Goal: Task Accomplishment & Management: Use online tool/utility

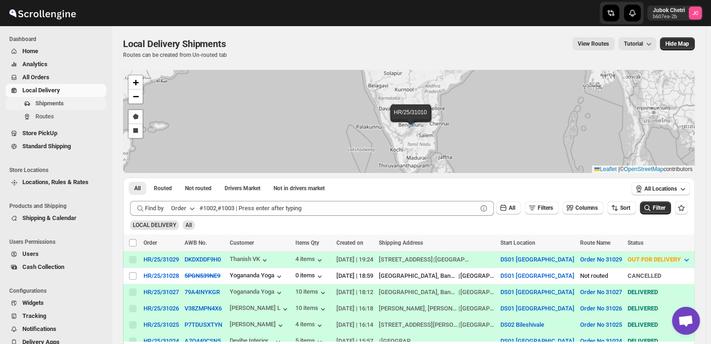
click at [62, 105] on span "Shipments" at bounding box center [49, 103] width 28 height 7
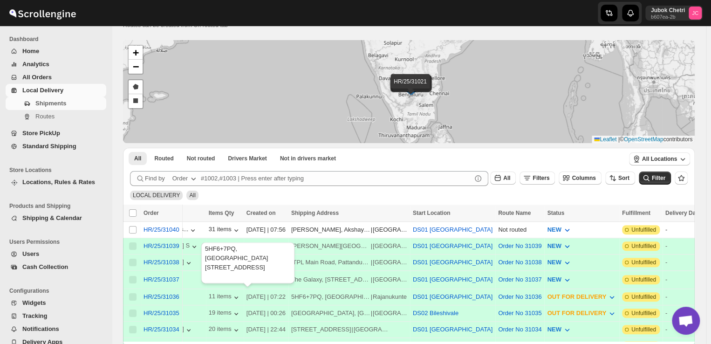
scroll to position [0, 76]
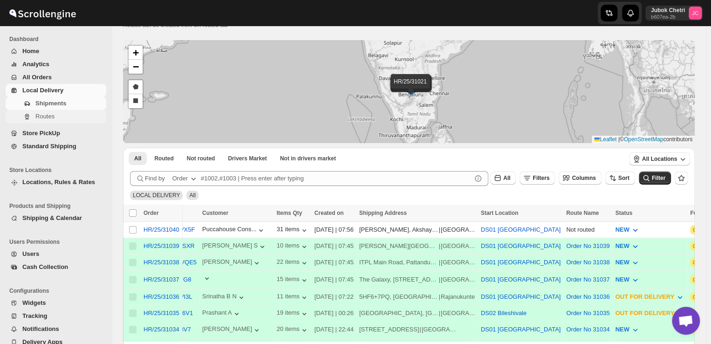
click at [43, 115] on span "Routes" at bounding box center [44, 116] width 19 height 7
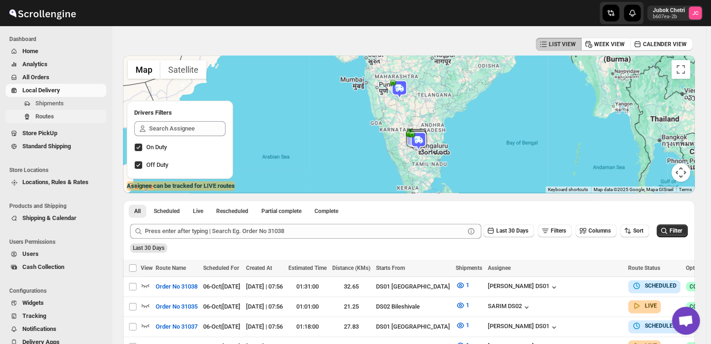
click at [54, 120] on span "Routes" at bounding box center [44, 116] width 19 height 7
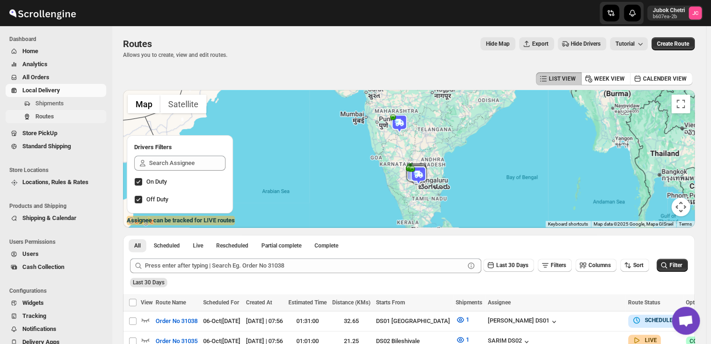
click at [60, 114] on span "Routes" at bounding box center [69, 116] width 69 height 9
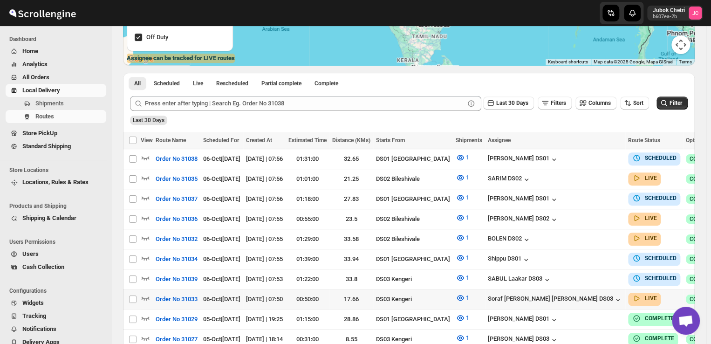
scroll to position [162, 0]
click at [145, 293] on icon "button" at bounding box center [145, 297] width 9 height 9
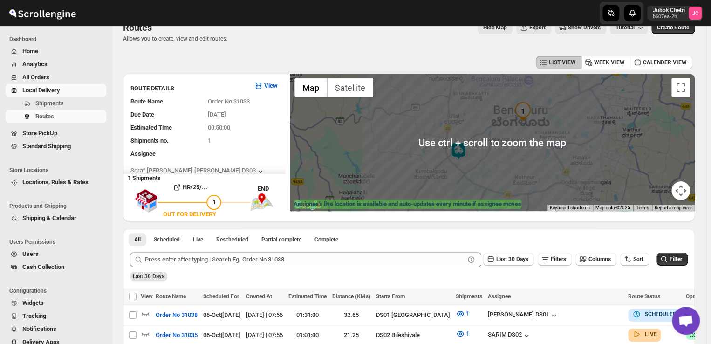
scroll to position [16, 0]
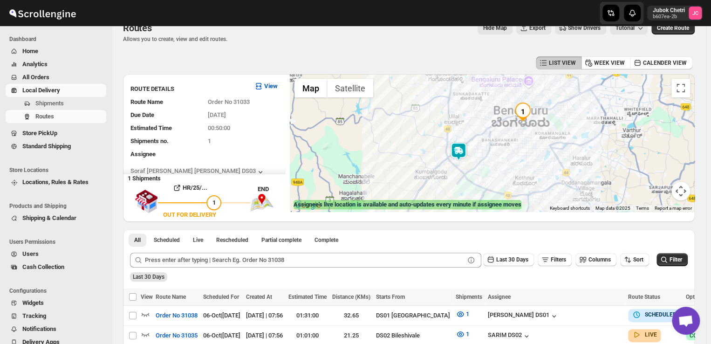
click at [526, 160] on div at bounding box center [492, 143] width 405 height 138
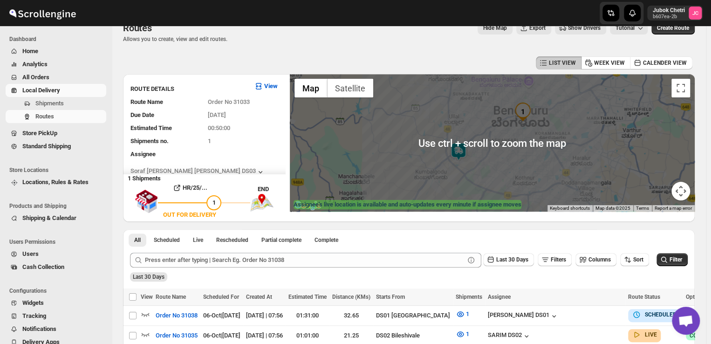
scroll to position [26, 0]
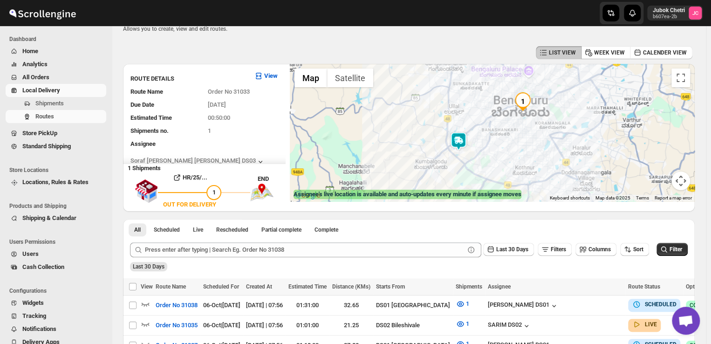
click at [502, 119] on div at bounding box center [492, 133] width 405 height 138
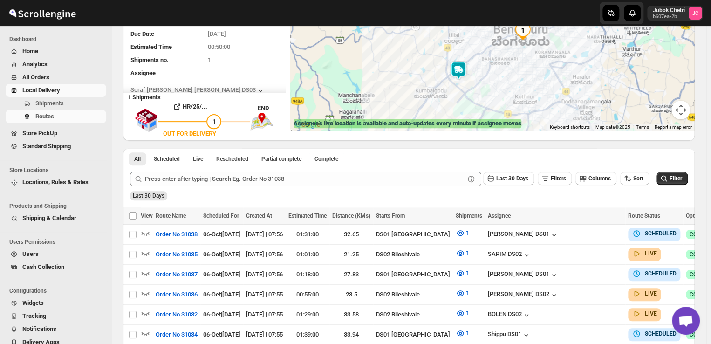
scroll to position [91, 0]
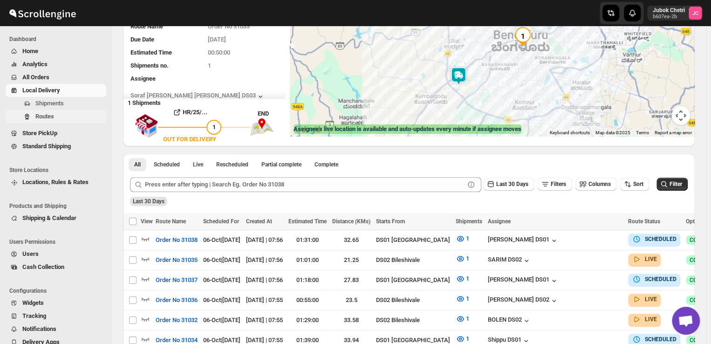
click at [51, 116] on span "Routes" at bounding box center [44, 116] width 19 height 7
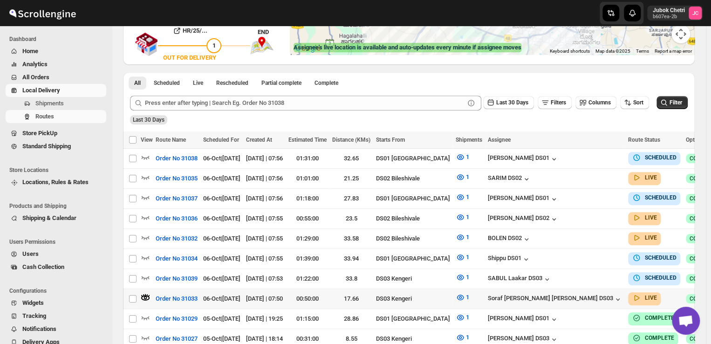
scroll to position [179, 0]
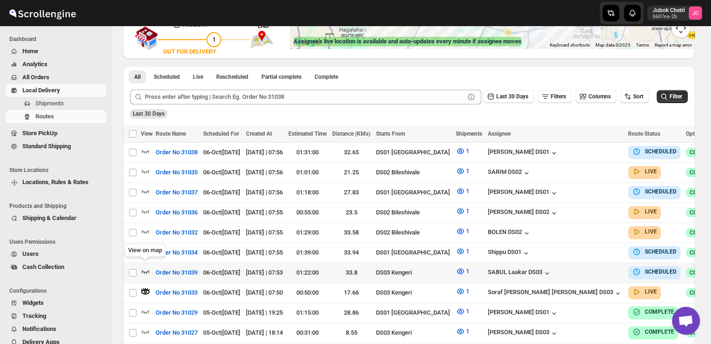
click at [148, 270] on icon "button" at bounding box center [146, 272] width 8 height 4
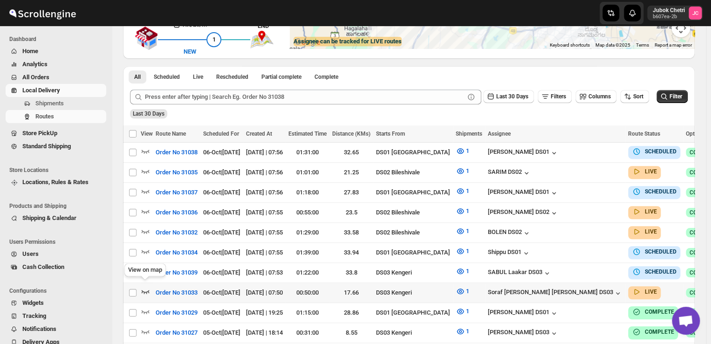
click at [148, 290] on icon "button" at bounding box center [146, 292] width 8 height 4
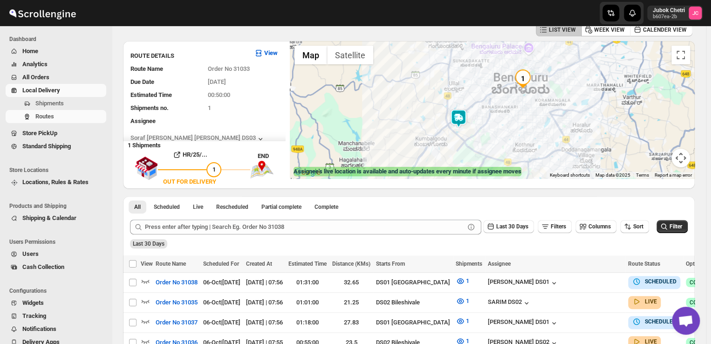
scroll to position [0, 0]
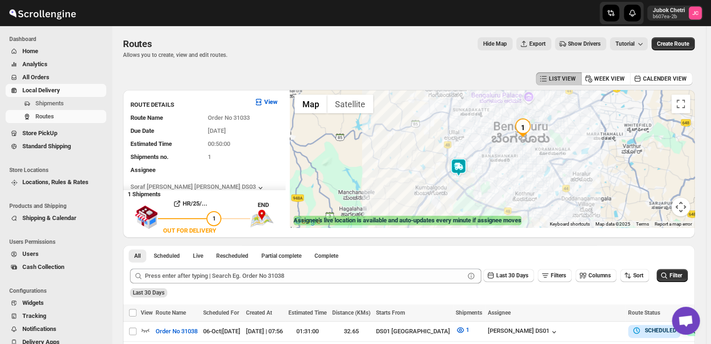
click at [463, 167] on img at bounding box center [458, 167] width 19 height 19
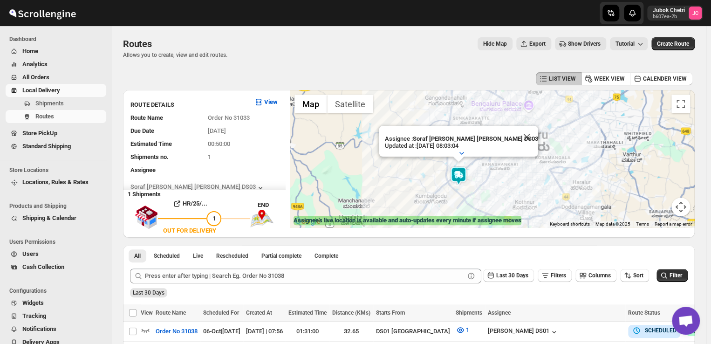
click at [462, 179] on img at bounding box center [458, 175] width 19 height 19
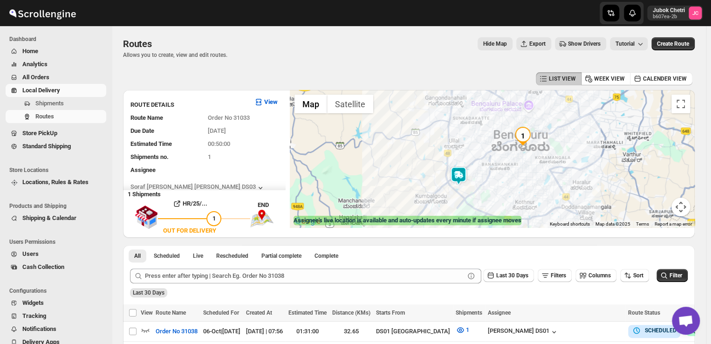
click at [462, 179] on img at bounding box center [458, 175] width 19 height 19
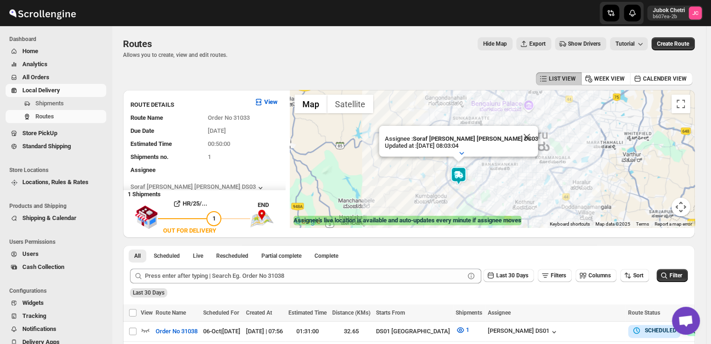
click at [462, 179] on img at bounding box center [458, 175] width 19 height 19
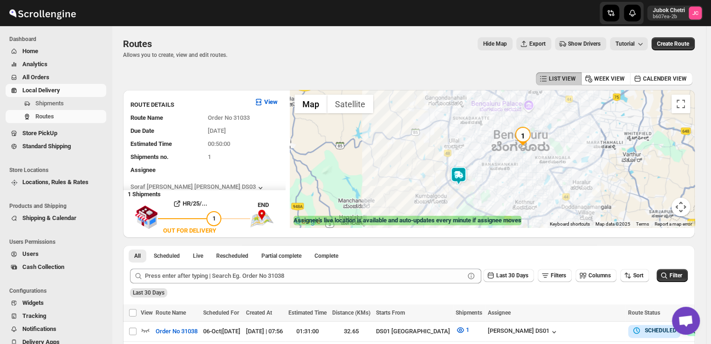
click at [462, 179] on img at bounding box center [458, 175] width 19 height 19
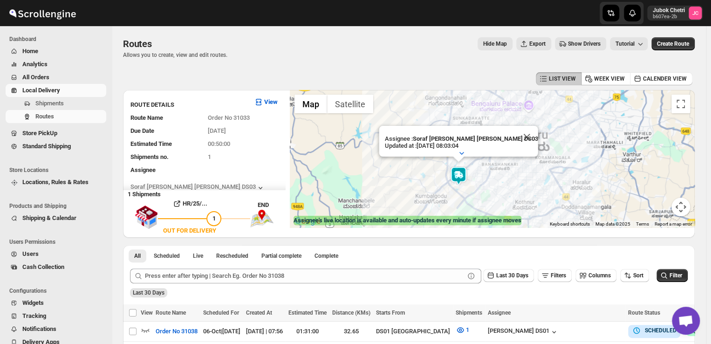
click at [461, 175] on img at bounding box center [458, 175] width 19 height 19
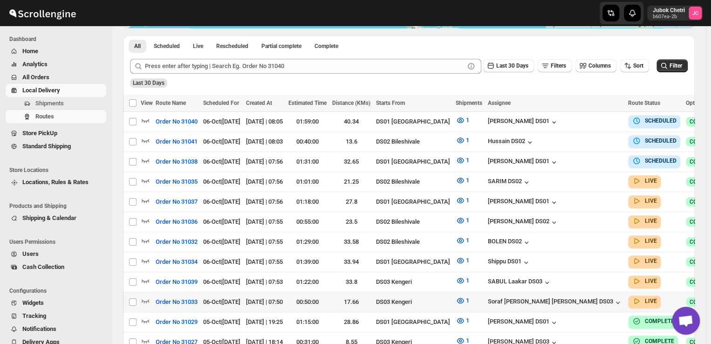
scroll to position [200, 0]
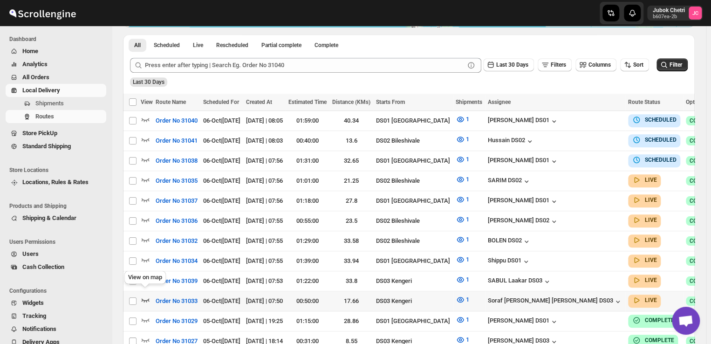
click at [146, 298] on icon "button" at bounding box center [146, 300] width 8 height 4
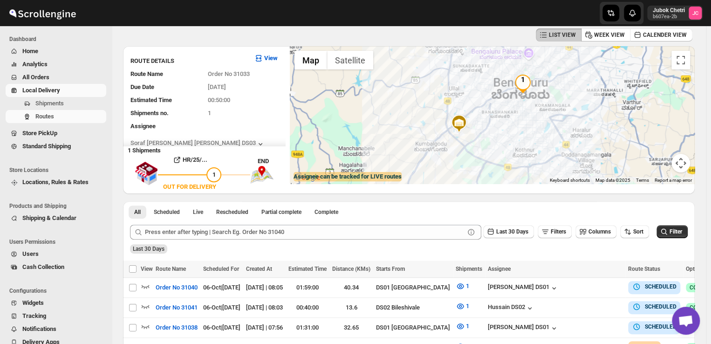
scroll to position [0, 0]
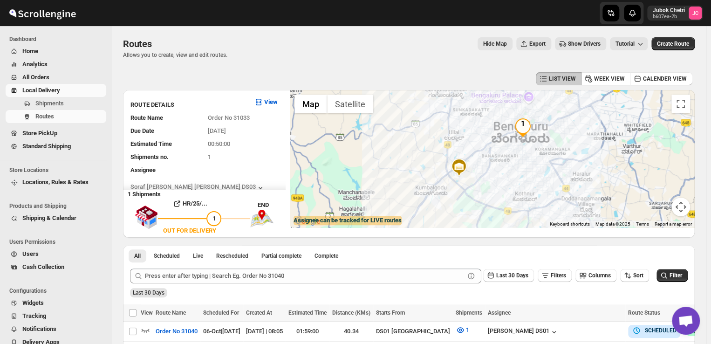
click at [554, 157] on div at bounding box center [492, 159] width 405 height 138
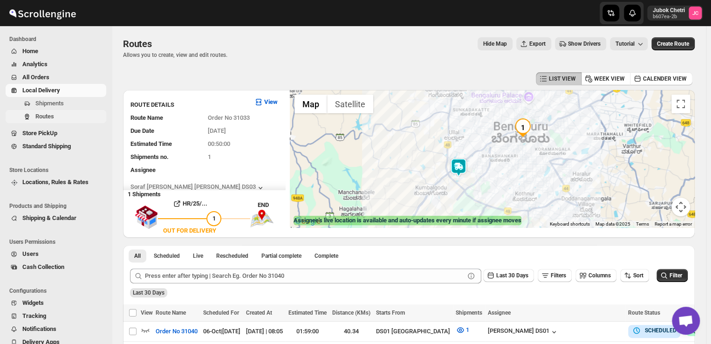
click at [55, 118] on span "Routes" at bounding box center [69, 116] width 69 height 9
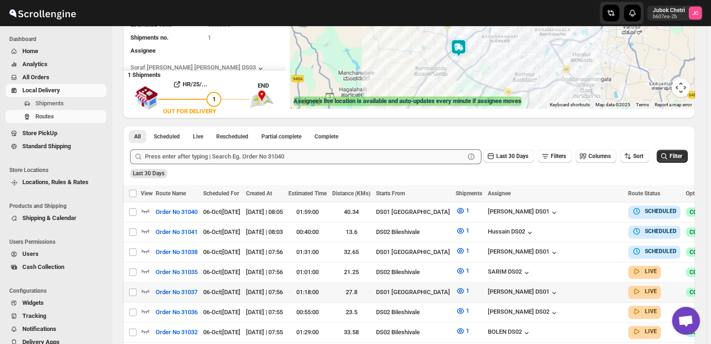
scroll to position [121, 0]
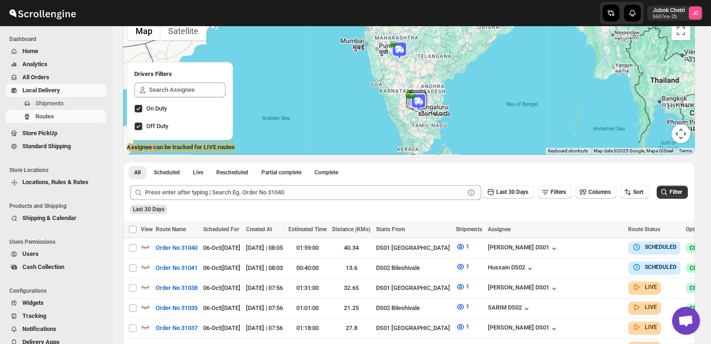
scroll to position [73, 0]
click at [71, 103] on span "Shipments" at bounding box center [69, 103] width 69 height 9
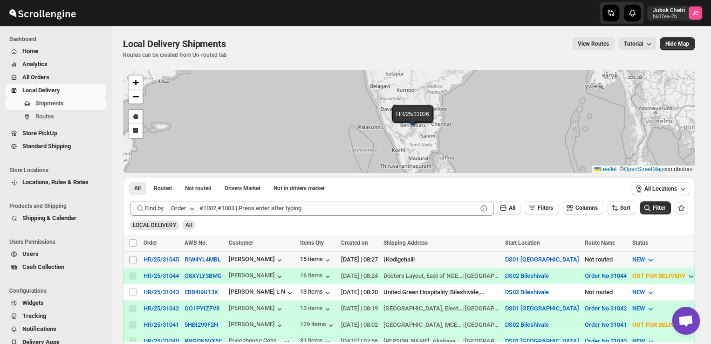
click at [131, 259] on input "Select shipment" at bounding box center [132, 259] width 7 height 7
checkbox input "true"
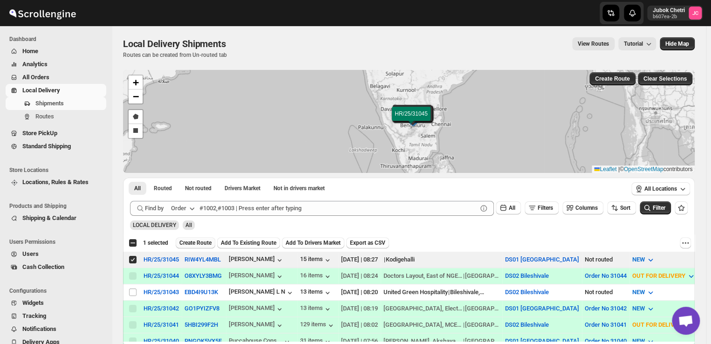
click at [199, 241] on span "Create Route" at bounding box center [195, 242] width 32 height 7
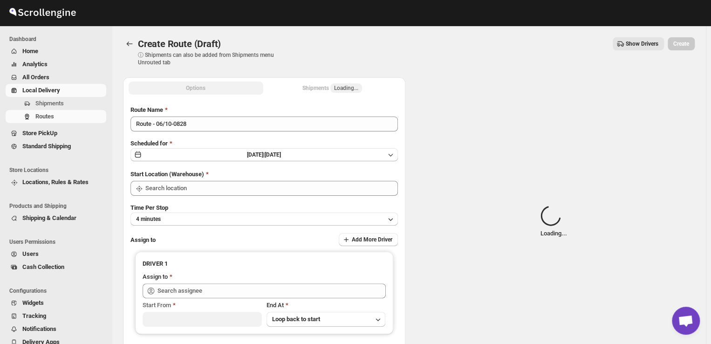
type input "DS01 [GEOGRAPHIC_DATA]"
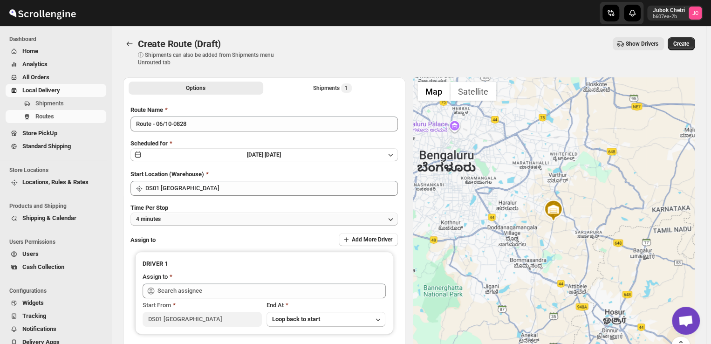
click at [195, 220] on button "4 minutes" at bounding box center [265, 219] width 268 height 13
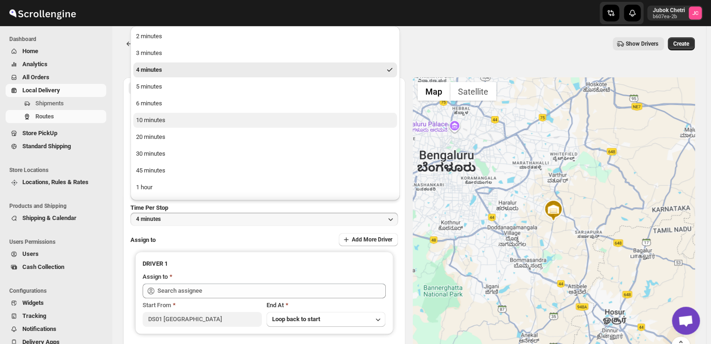
click at [162, 119] on div "10 minutes" at bounding box center [150, 120] width 29 height 9
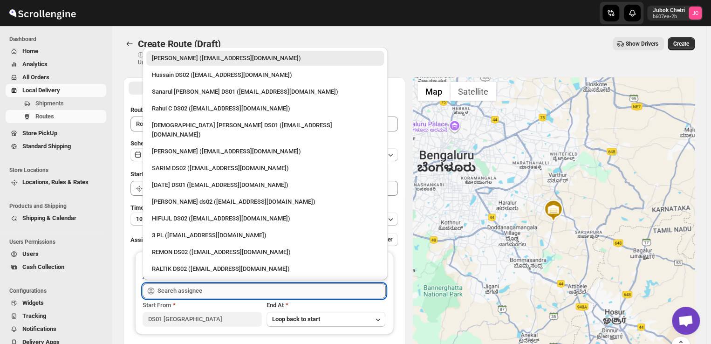
click at [211, 285] on input "text" at bounding box center [272, 290] width 228 height 15
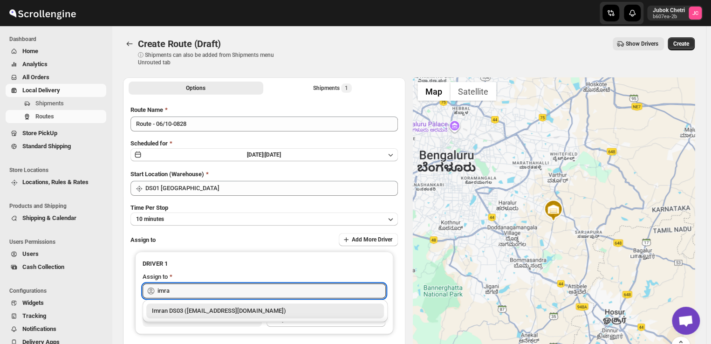
click at [204, 308] on div "Imran DS03 (tiwowe6147@mv6a.com)" at bounding box center [265, 310] width 227 height 9
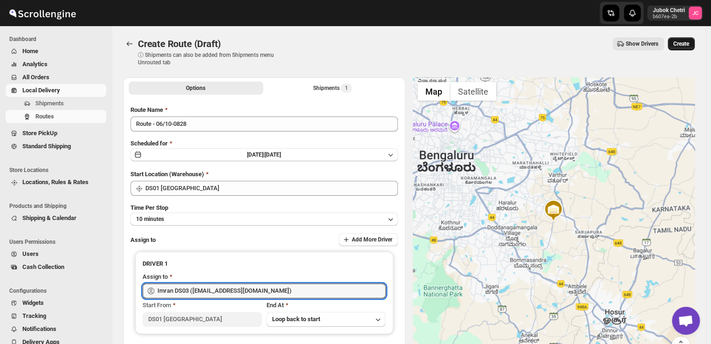
type input "Imran DS03 (tiwowe6147@mv6a.com)"
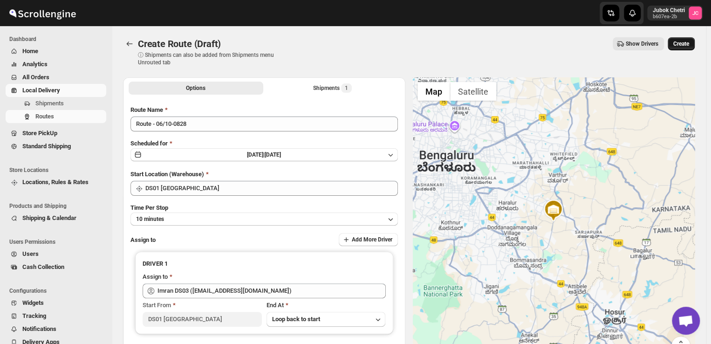
click at [688, 43] on span "Create" at bounding box center [682, 43] width 16 height 7
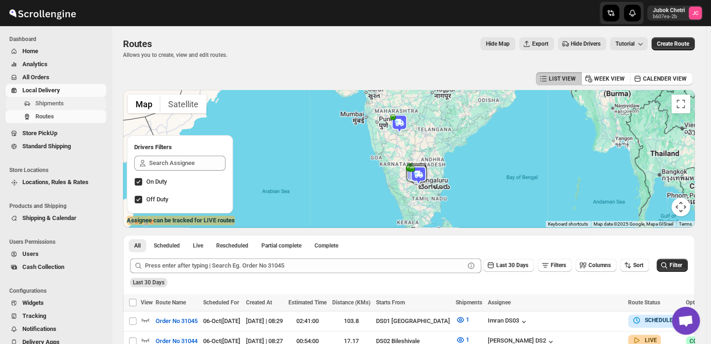
click at [57, 100] on span "Shipments" at bounding box center [49, 103] width 28 height 7
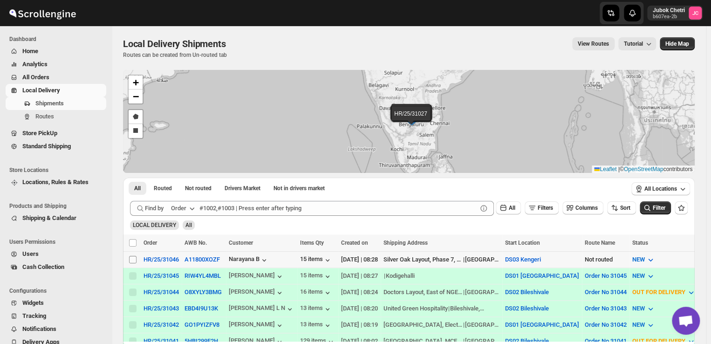
click at [132, 258] on input "Select shipment" at bounding box center [132, 259] width 7 height 7
checkbox input "true"
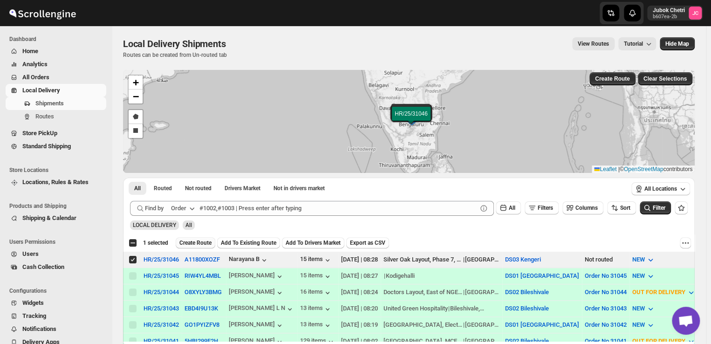
click at [195, 241] on span "Create Route" at bounding box center [195, 242] width 32 height 7
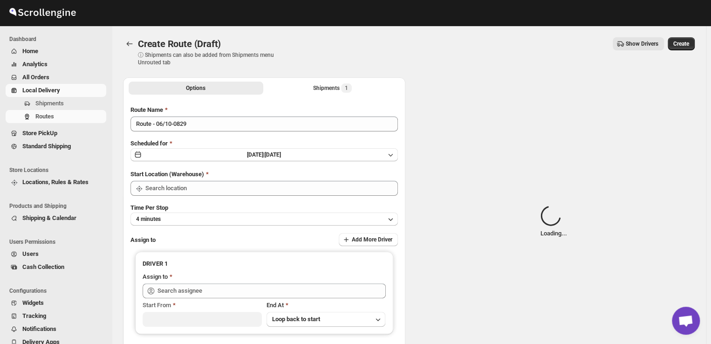
type input "DS03 Kengeri"
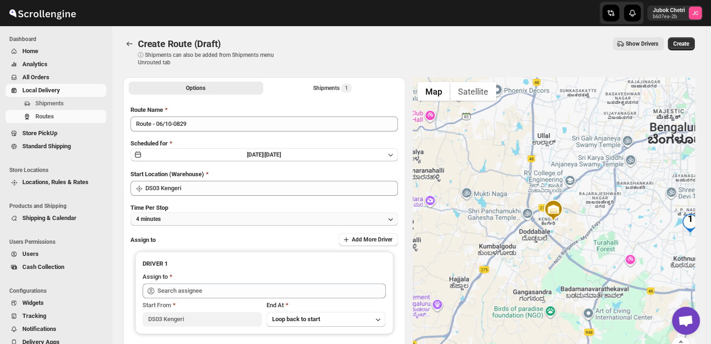
click at [209, 219] on button "4 minutes" at bounding box center [265, 219] width 268 height 13
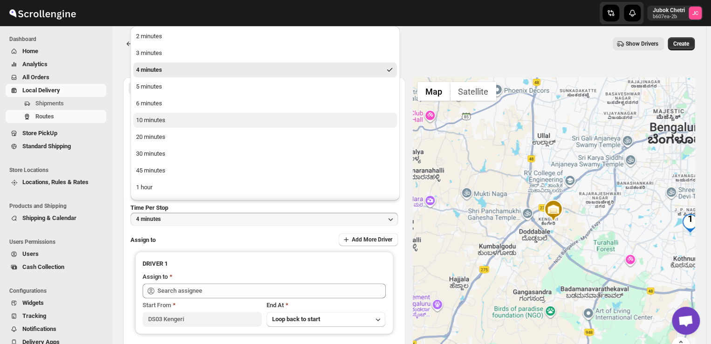
click at [174, 125] on button "10 minutes" at bounding box center [265, 120] width 264 height 15
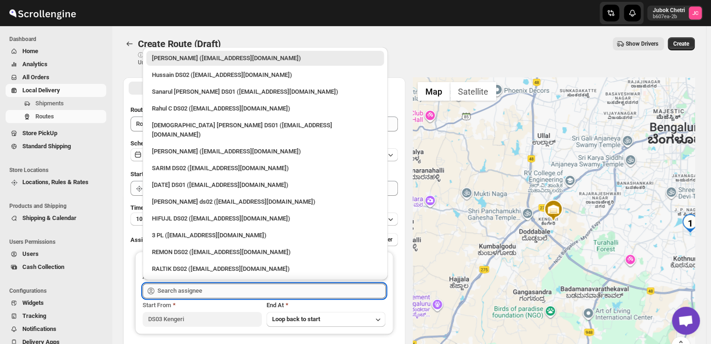
click at [202, 288] on input "text" at bounding box center [272, 290] width 228 height 15
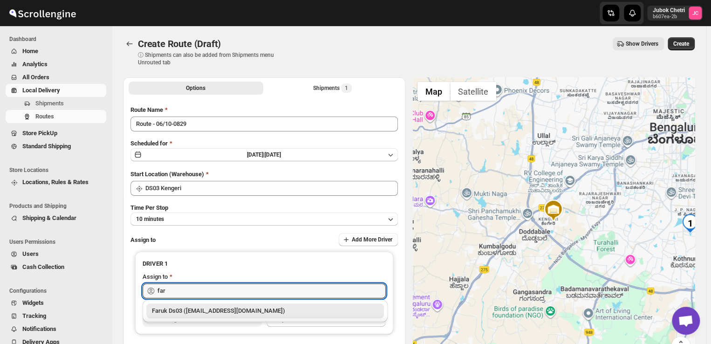
click at [199, 313] on div "Faruk Ds03 (yegan70532@bitfami.com)" at bounding box center [265, 310] width 227 height 9
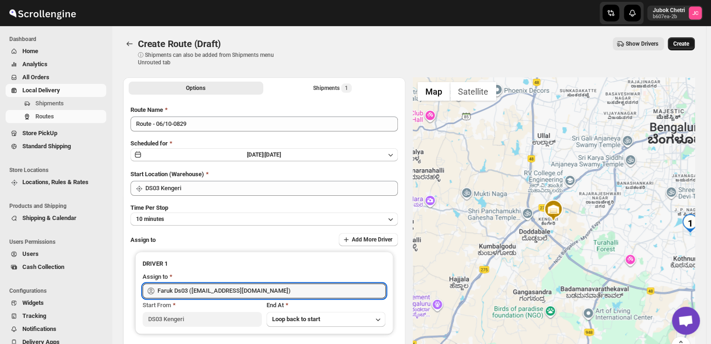
type input "Faruk Ds03 (yegan70532@bitfami.com)"
click at [680, 40] on span "Create" at bounding box center [682, 43] width 16 height 7
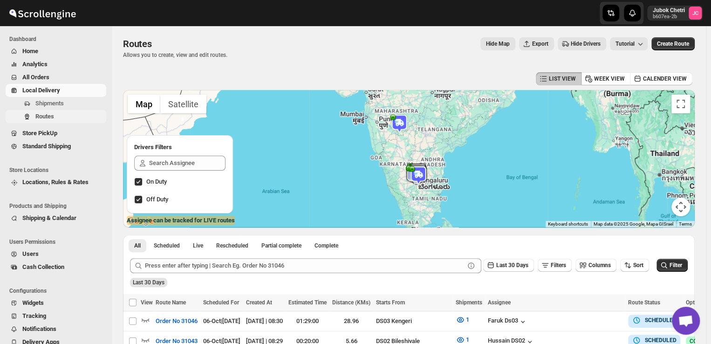
click at [52, 117] on span "Routes" at bounding box center [44, 116] width 19 height 7
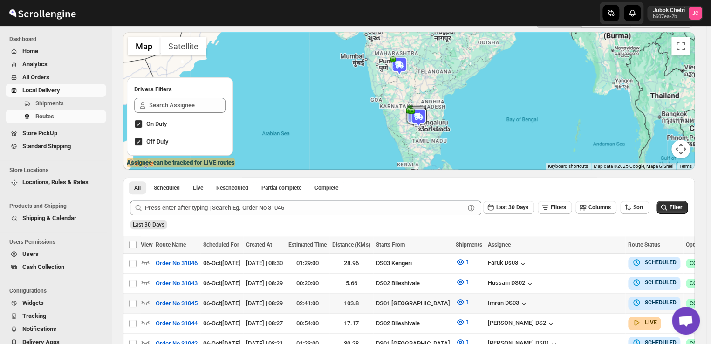
scroll to position [62, 0]
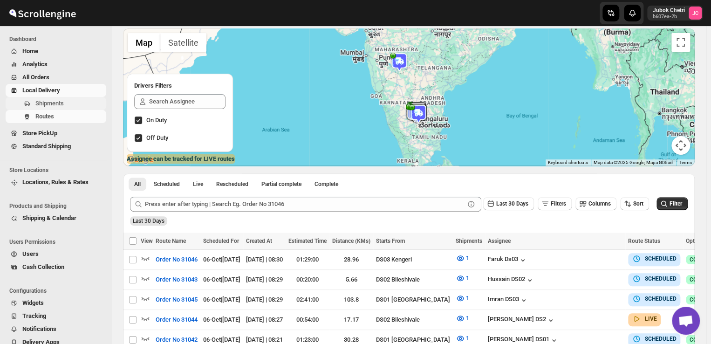
click at [54, 103] on span "Shipments" at bounding box center [49, 103] width 28 height 7
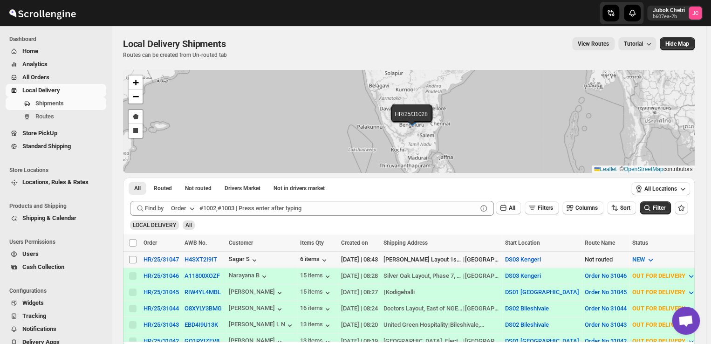
click at [130, 258] on input "Select shipment" at bounding box center [132, 259] width 7 height 7
checkbox input "true"
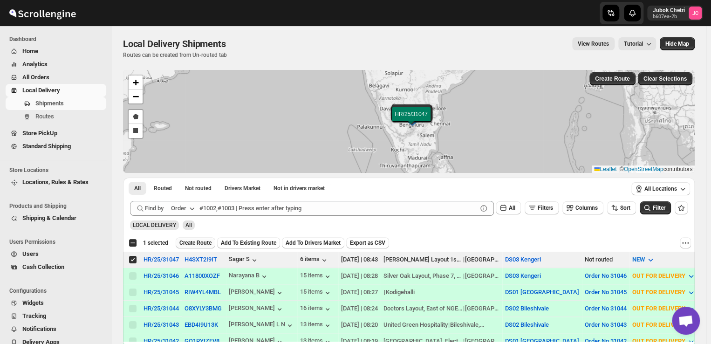
click at [200, 240] on span "Create Route" at bounding box center [195, 242] width 32 height 7
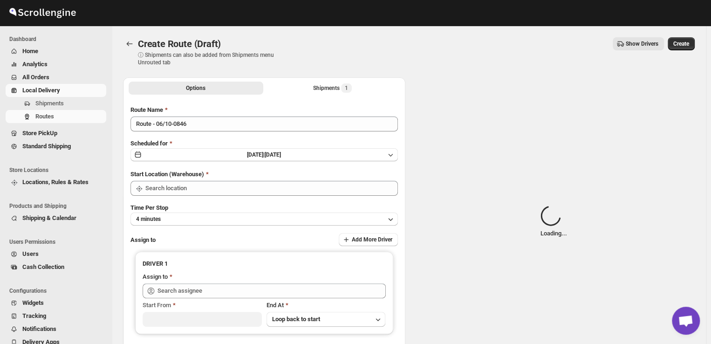
type input "DS03 Kengeri"
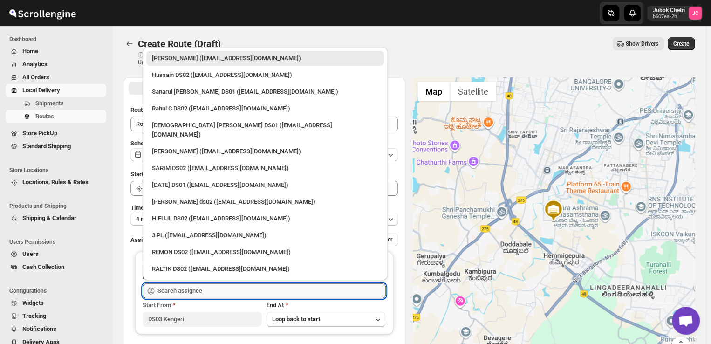
click at [211, 291] on input "text" at bounding box center [272, 290] width 228 height 15
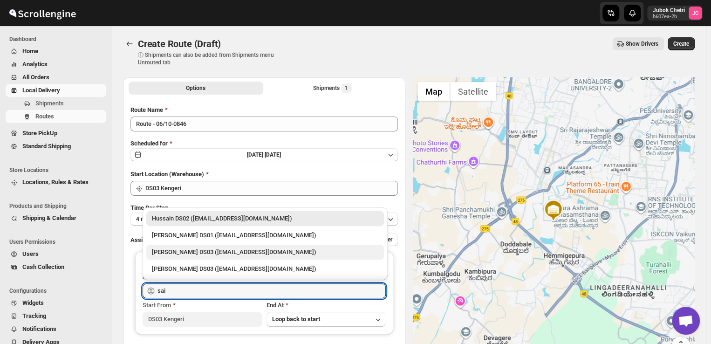
click at [227, 251] on div "Saibur Rahman DS03 (novenik154@ihnpo.com)" at bounding box center [265, 252] width 227 height 9
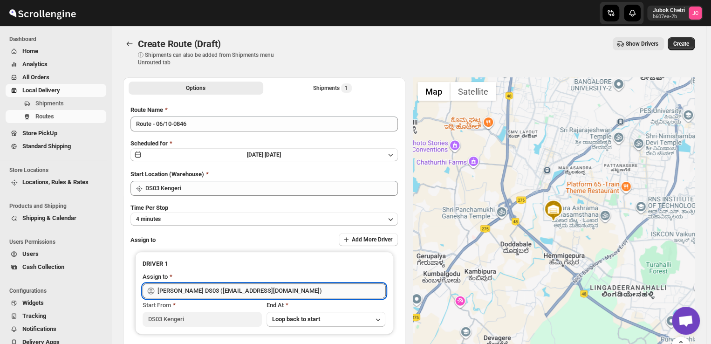
click at [298, 289] on input "Saibur Rahman DS03 (novenik154@ihnpo.com)" at bounding box center [272, 290] width 228 height 15
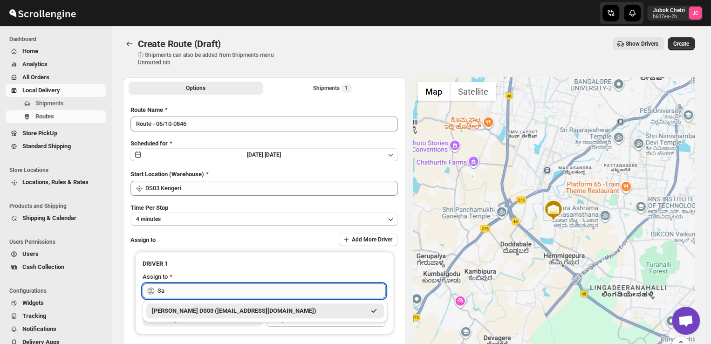
type input "S"
click at [259, 310] on div "Abdul Ahmed Laskar ds03 (dofesex377@dextrago.com)" at bounding box center [265, 310] width 227 height 9
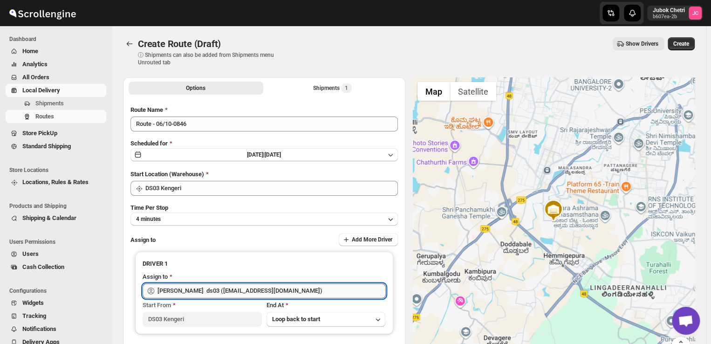
click at [332, 289] on input "Abdul Ahmed Laskar ds03 (dofesex377@dextrago.com)" at bounding box center [272, 290] width 228 height 15
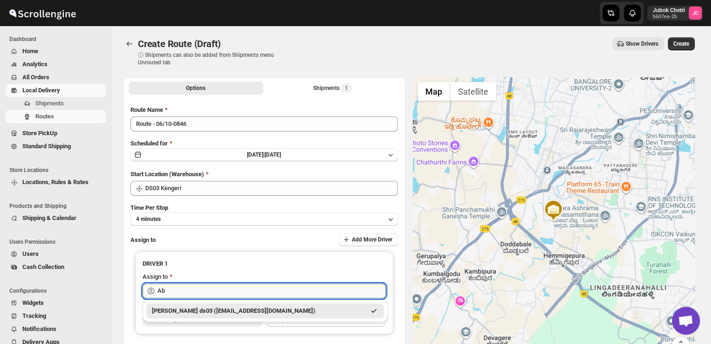
type input "A"
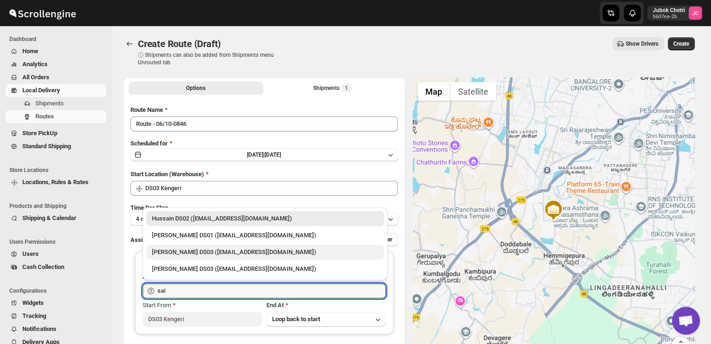
click at [250, 251] on div "Saibur Rahman DS03 (novenik154@ihnpo.com)" at bounding box center [265, 252] width 227 height 9
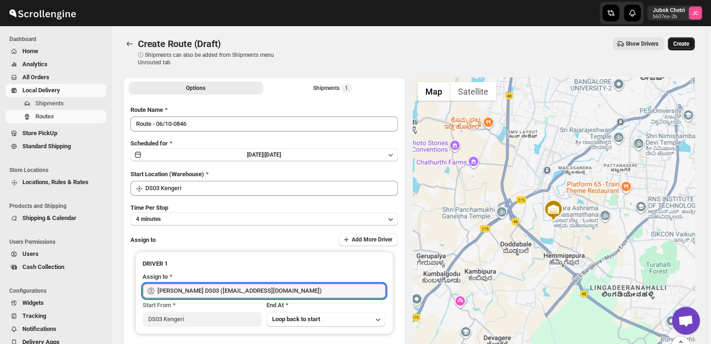
type input "Saibur Rahman DS03 (novenik154@ihnpo.com)"
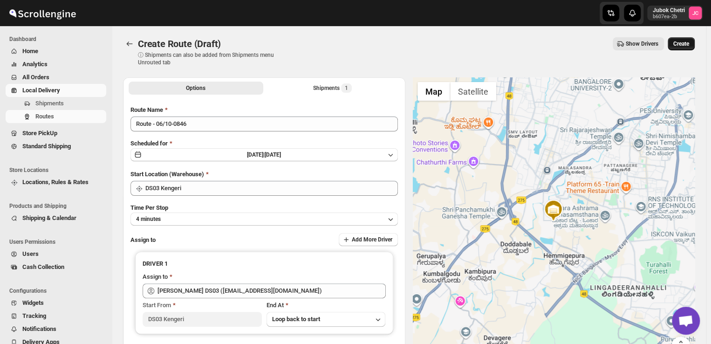
click at [687, 43] on span "Create" at bounding box center [682, 43] width 16 height 7
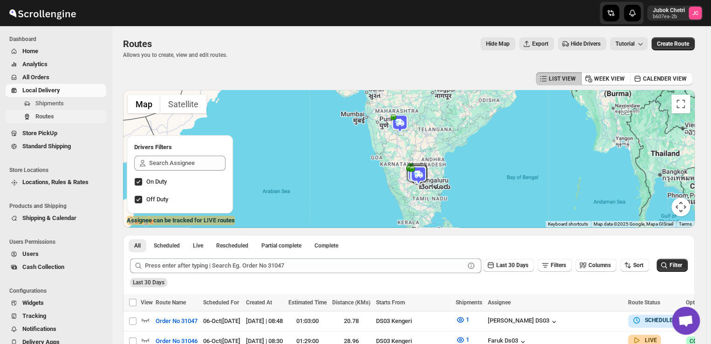
click at [49, 120] on span "Routes" at bounding box center [44, 116] width 19 height 7
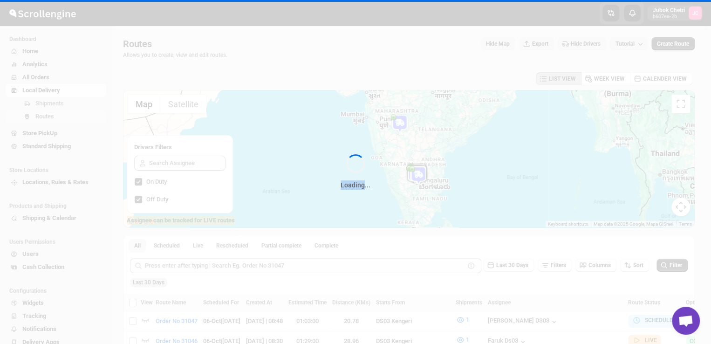
click at [49, 120] on div "Loading..." at bounding box center [355, 172] width 711 height 344
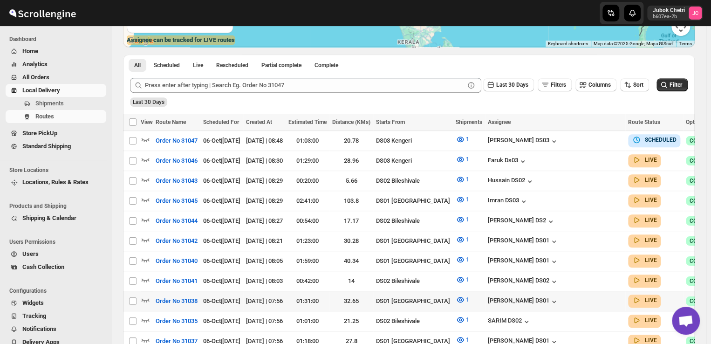
scroll to position [183, 0]
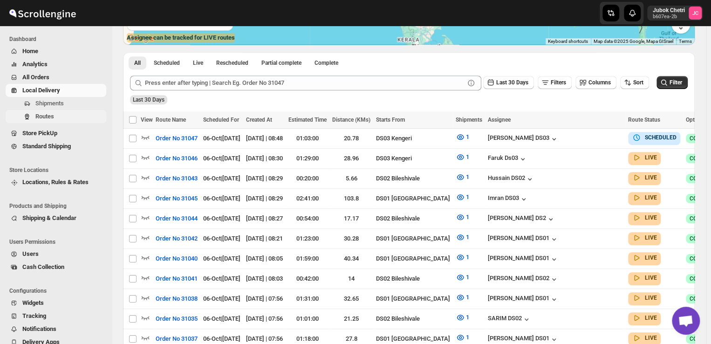
click at [65, 116] on span "Routes" at bounding box center [69, 116] width 69 height 9
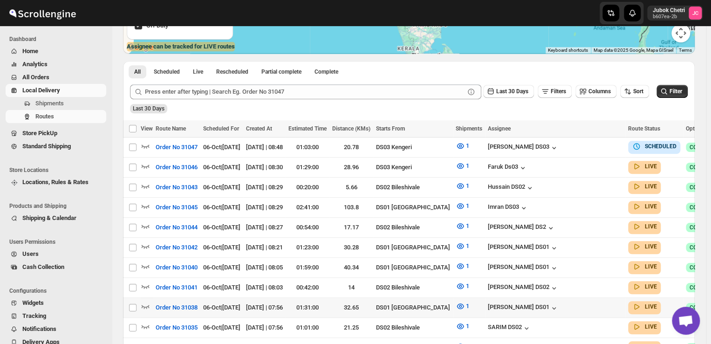
scroll to position [188, 0]
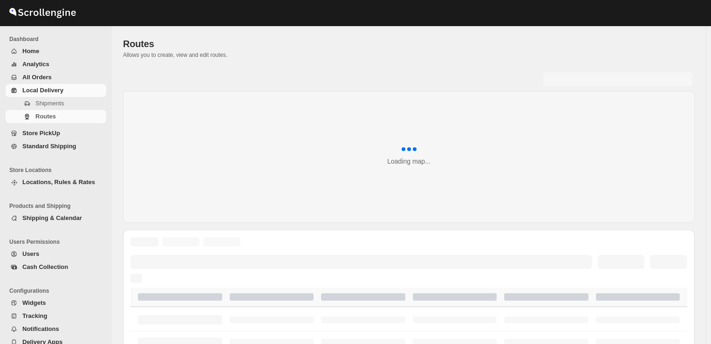
scroll to position [188, 0]
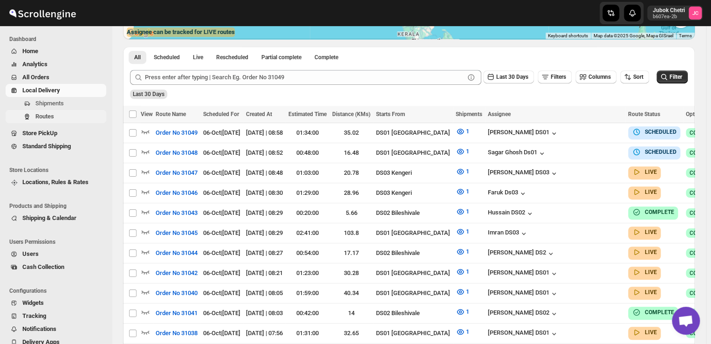
click at [47, 117] on span "Routes" at bounding box center [44, 116] width 19 height 7
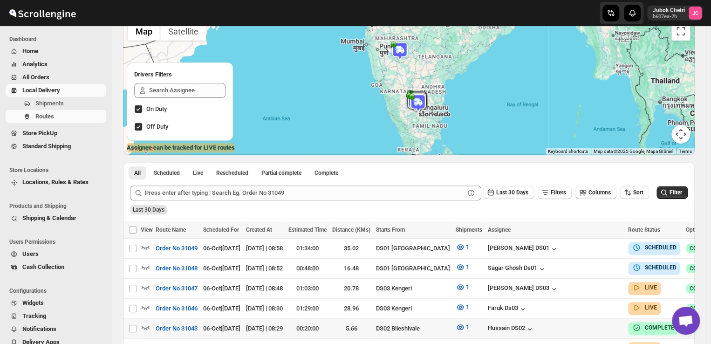
scroll to position [93, 0]
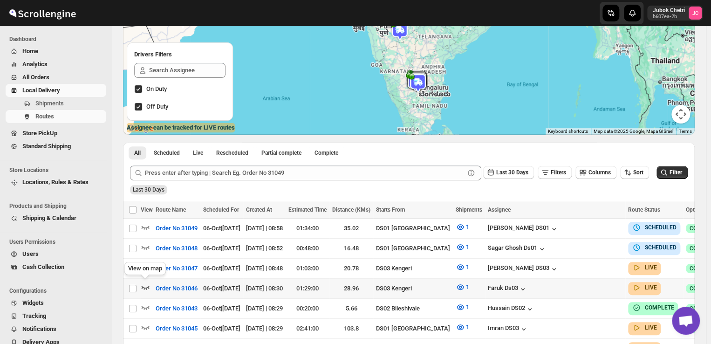
click at [147, 285] on icon "button" at bounding box center [145, 286] width 9 height 9
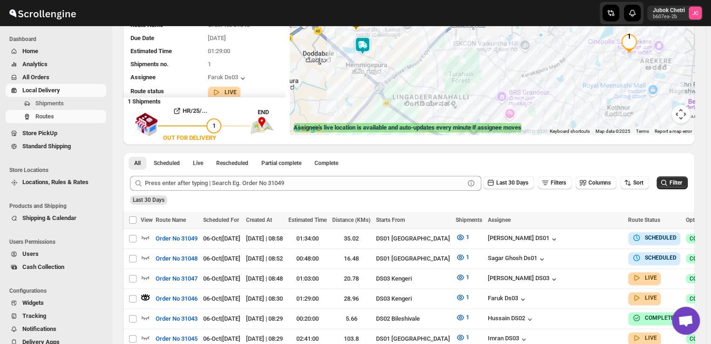
click at [365, 46] on img at bounding box center [362, 45] width 19 height 19
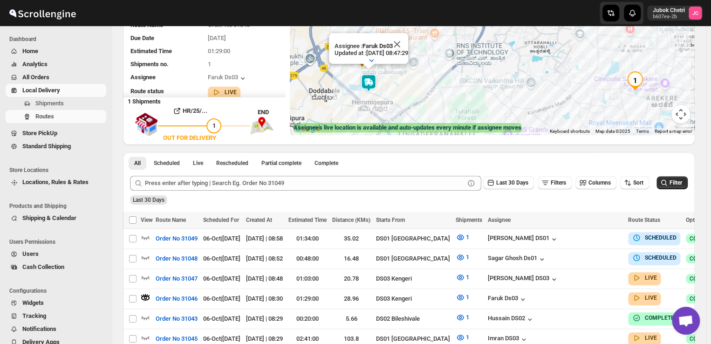
click at [371, 87] on img at bounding box center [368, 83] width 19 height 19
drag, startPoint x: 371, startPoint y: 80, endPoint x: 147, endPoint y: 13, distance: 233.5
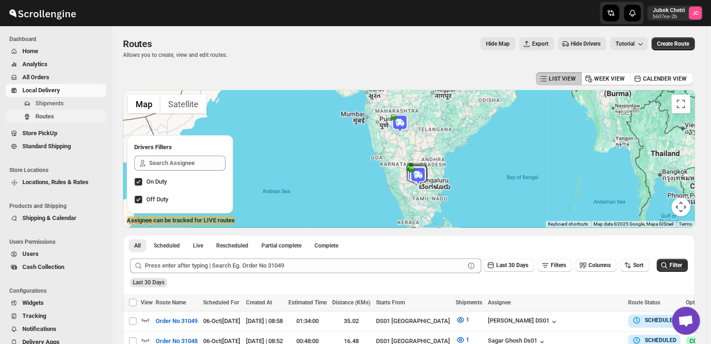
click at [51, 116] on span "Routes" at bounding box center [44, 116] width 19 height 7
click at [55, 117] on span "Routes" at bounding box center [69, 116] width 69 height 9
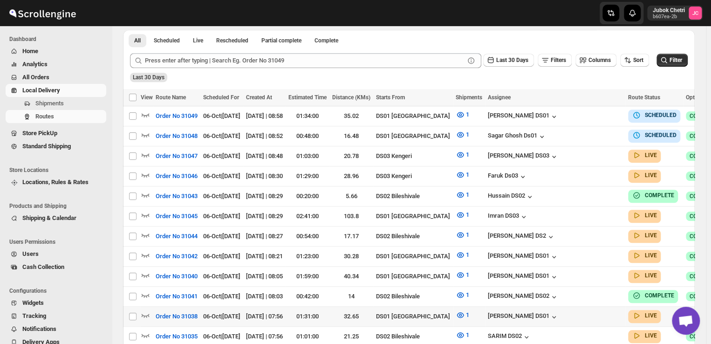
scroll to position [205, 0]
click at [145, 191] on icon "button" at bounding box center [145, 195] width 9 height 9
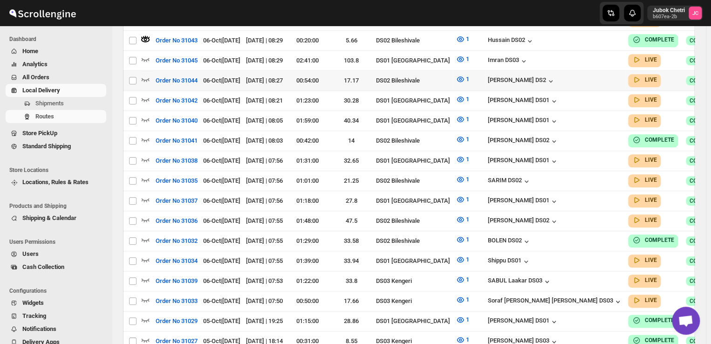
scroll to position [0, 0]
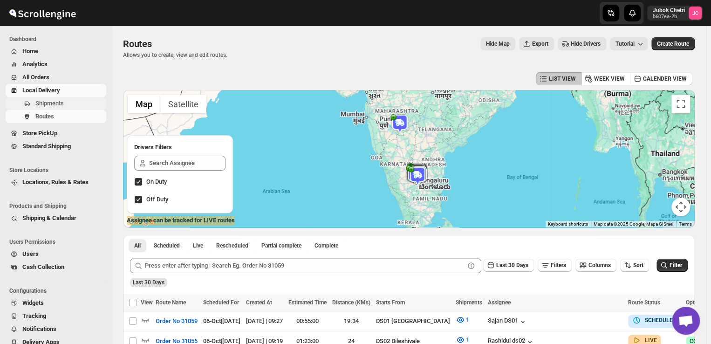
click at [60, 104] on span "Shipments" at bounding box center [49, 103] width 28 height 7
